Goal: Task Accomplishment & Management: Use online tool/utility

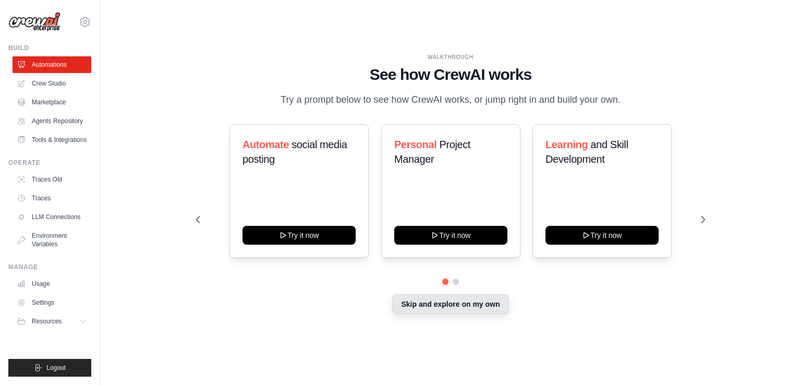
click at [449, 305] on button "Skip and explore on my own" at bounding box center [450, 304] width 116 height 20
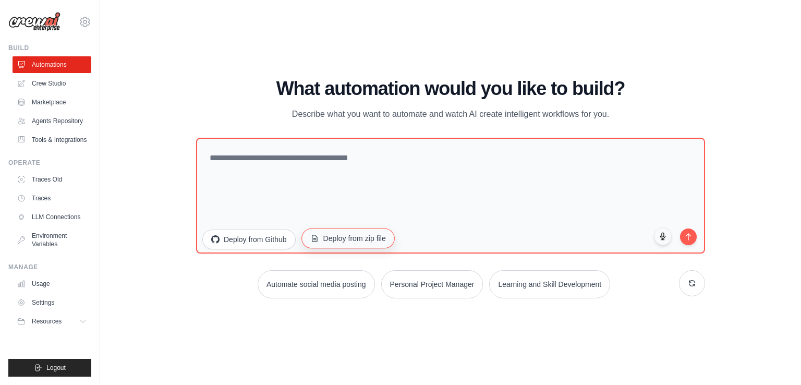
click at [377, 237] on button "Deploy from zip file" at bounding box center [347, 238] width 93 height 20
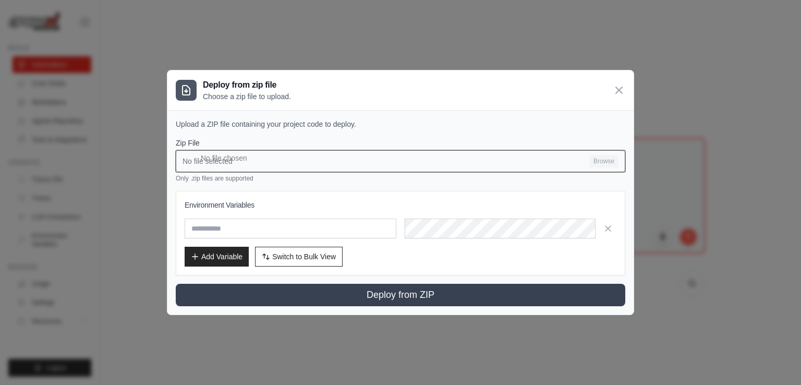
click at [600, 157] on input "No file selected Browse" at bounding box center [400, 161] width 449 height 22
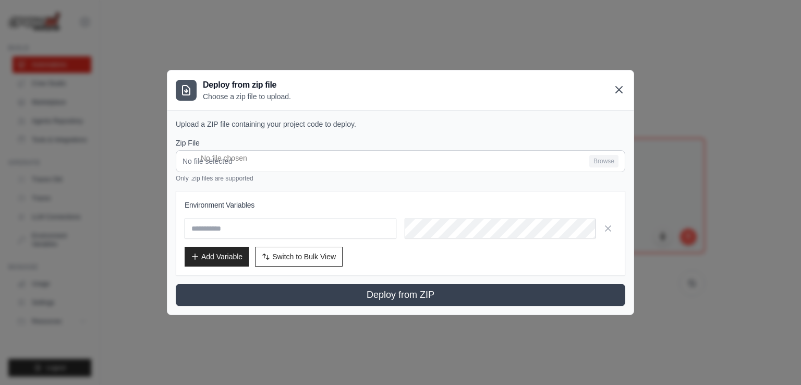
click at [618, 92] on icon at bounding box center [618, 89] width 13 height 13
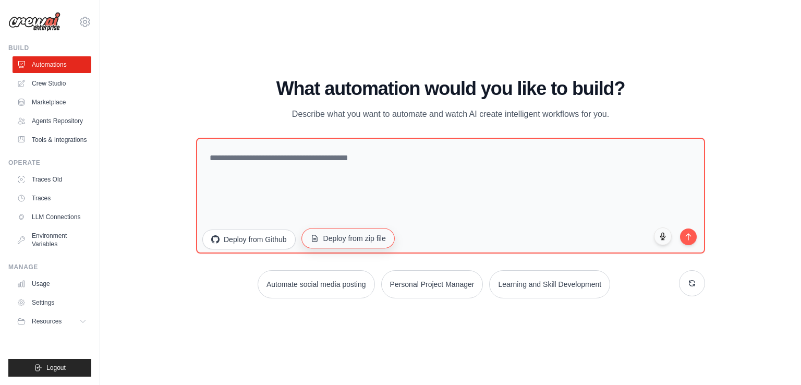
click at [359, 241] on button "Deploy from zip file" at bounding box center [347, 238] width 93 height 20
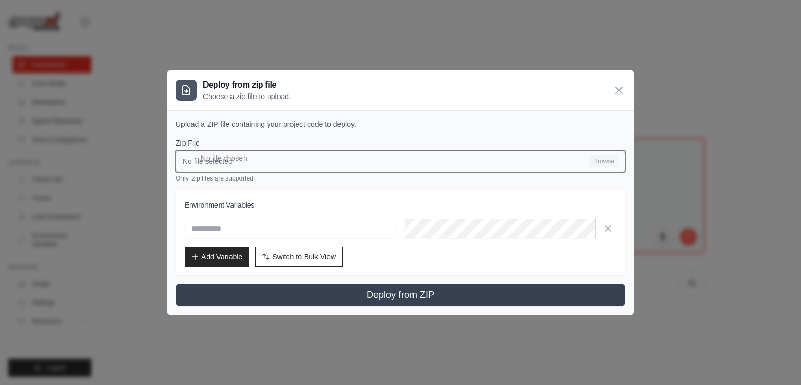
click at [611, 157] on input "No file selected Browse" at bounding box center [400, 161] width 449 height 22
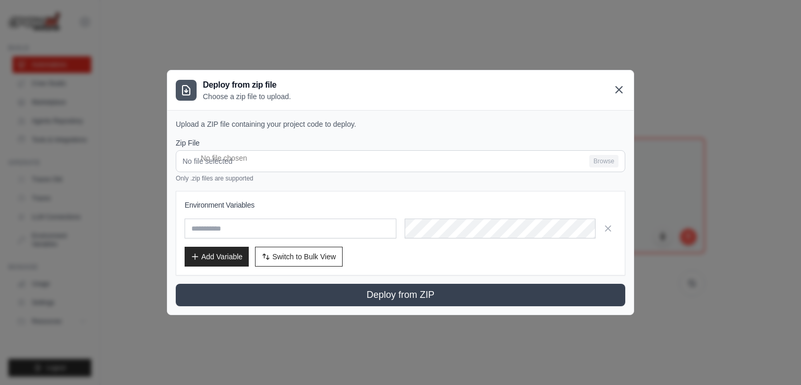
click at [620, 89] on icon at bounding box center [618, 89] width 13 height 13
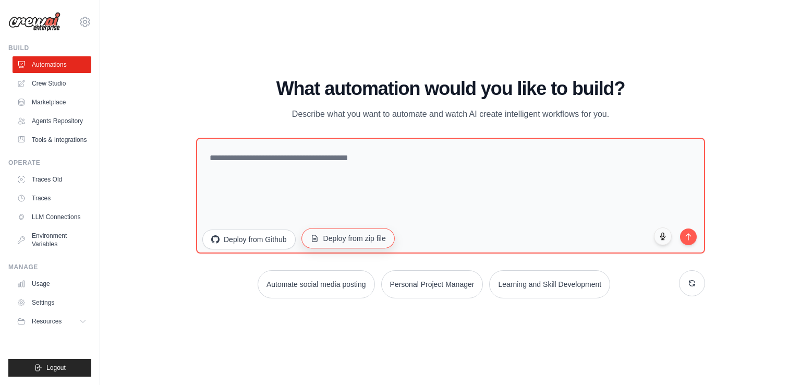
click at [375, 236] on button "Deploy from zip file" at bounding box center [347, 238] width 93 height 20
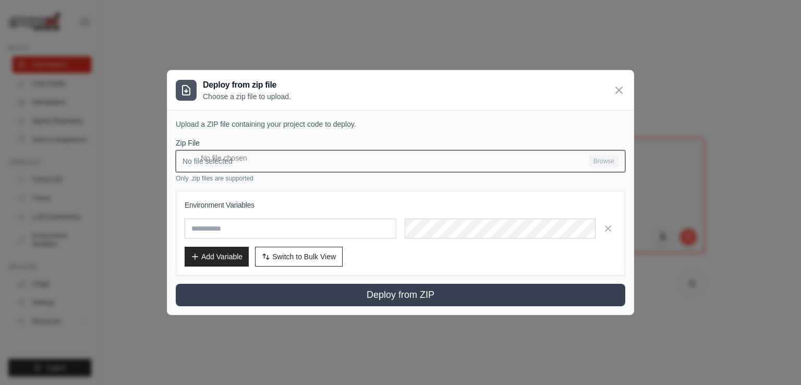
click at [602, 163] on input "No file selected Browse" at bounding box center [400, 161] width 449 height 22
type input "**********"
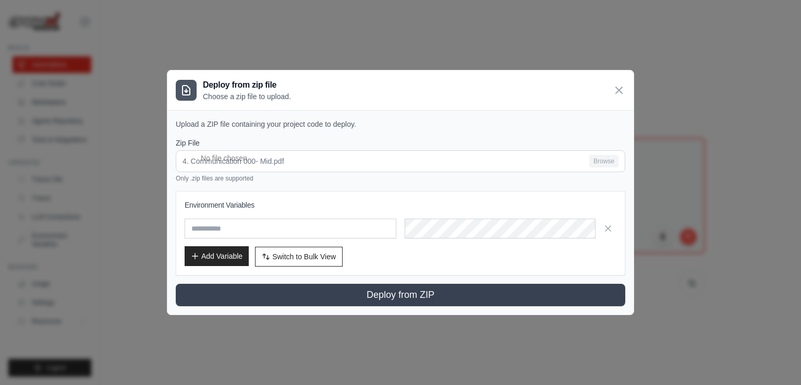
click at [216, 259] on button "Add Variable" at bounding box center [217, 256] width 64 height 20
click at [218, 259] on button "Add Variable" at bounding box center [217, 256] width 64 height 20
click at [298, 261] on button "Switch to Bulk View Switch to Table View" at bounding box center [299, 256] width 88 height 20
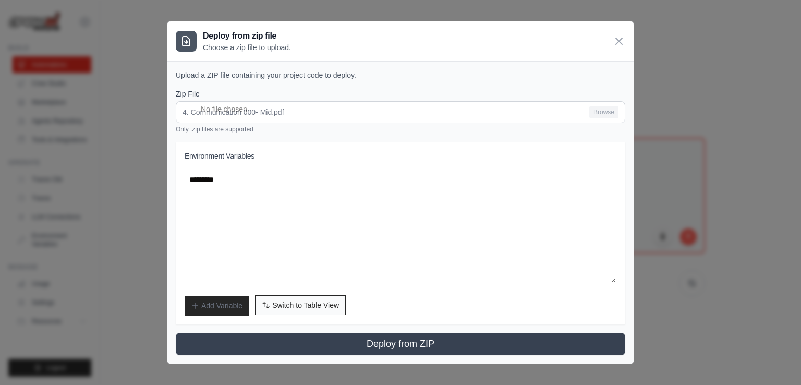
click at [313, 306] on span "Switch to Table View" at bounding box center [305, 305] width 67 height 10
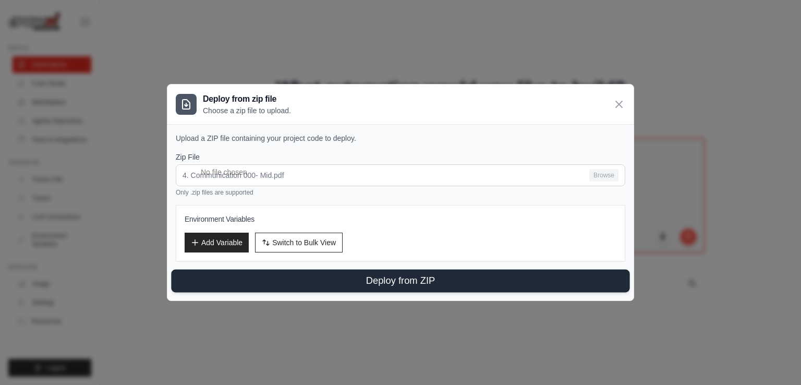
click at [394, 279] on button "Deploy from ZIP" at bounding box center [400, 280] width 458 height 23
click at [436, 279] on button "Deploy from ZIP" at bounding box center [400, 280] width 458 height 23
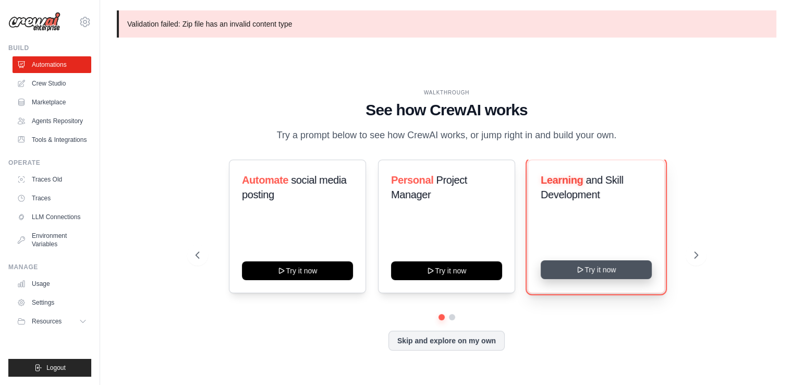
click at [616, 269] on button "Try it now" at bounding box center [596, 269] width 111 height 19
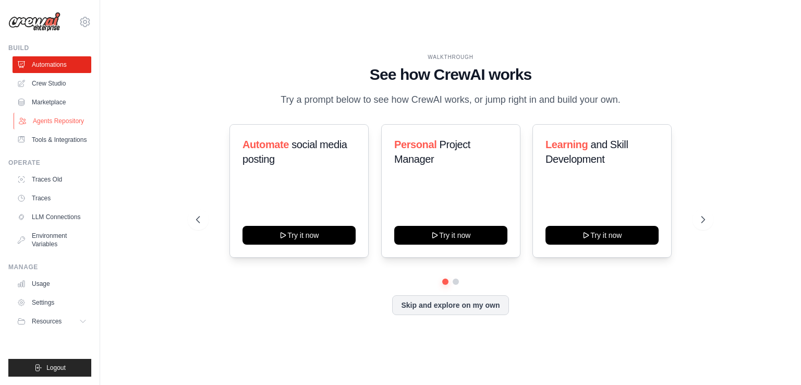
click at [67, 127] on link "Agents Repository" at bounding box center [53, 121] width 79 height 17
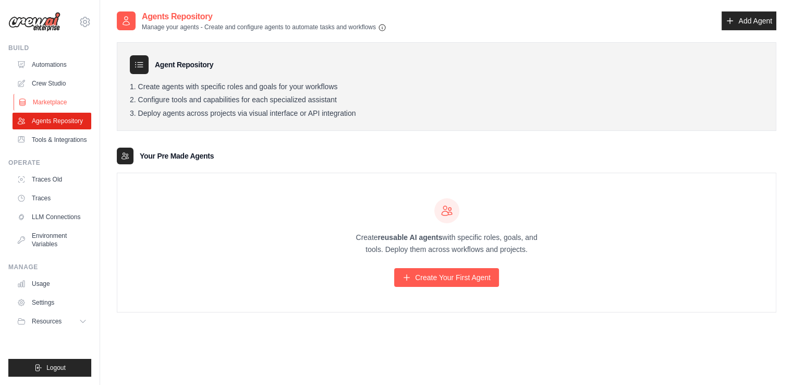
click at [54, 96] on link "Marketplace" at bounding box center [53, 102] width 79 height 17
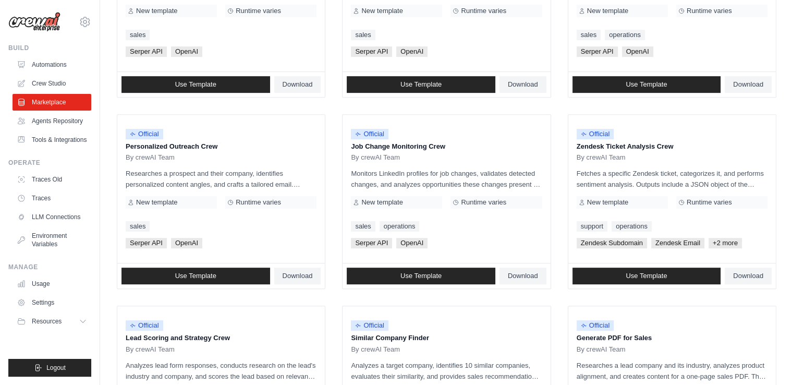
scroll to position [417, 0]
